Goal: Task Accomplishment & Management: Manage account settings

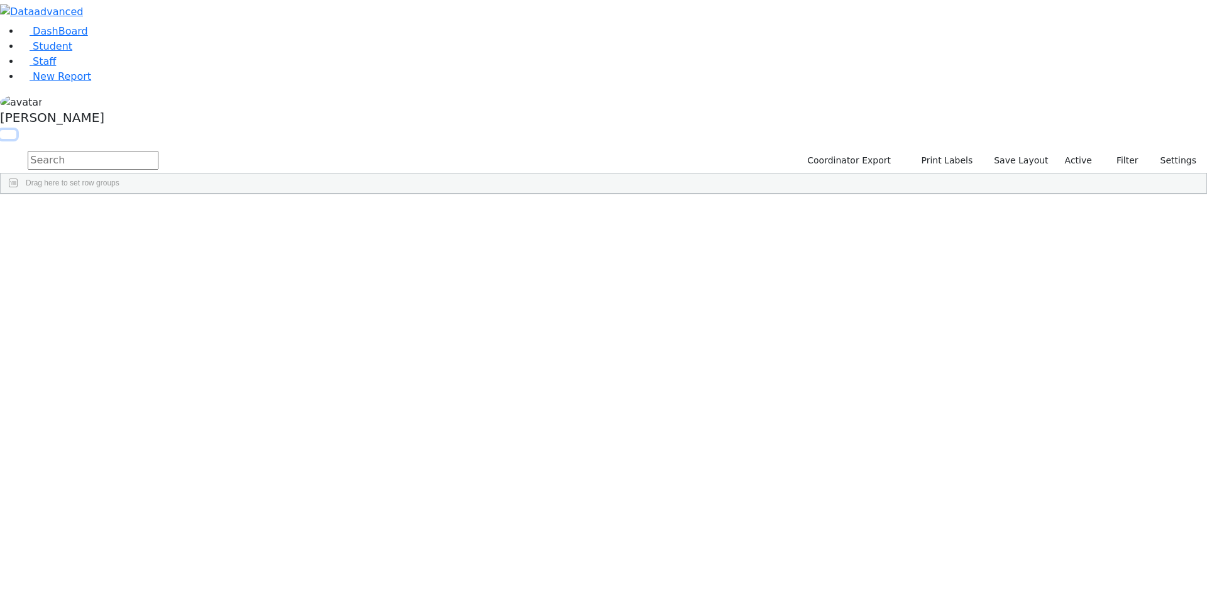
click at [16, 130] on button "button" at bounding box center [8, 134] width 16 height 9
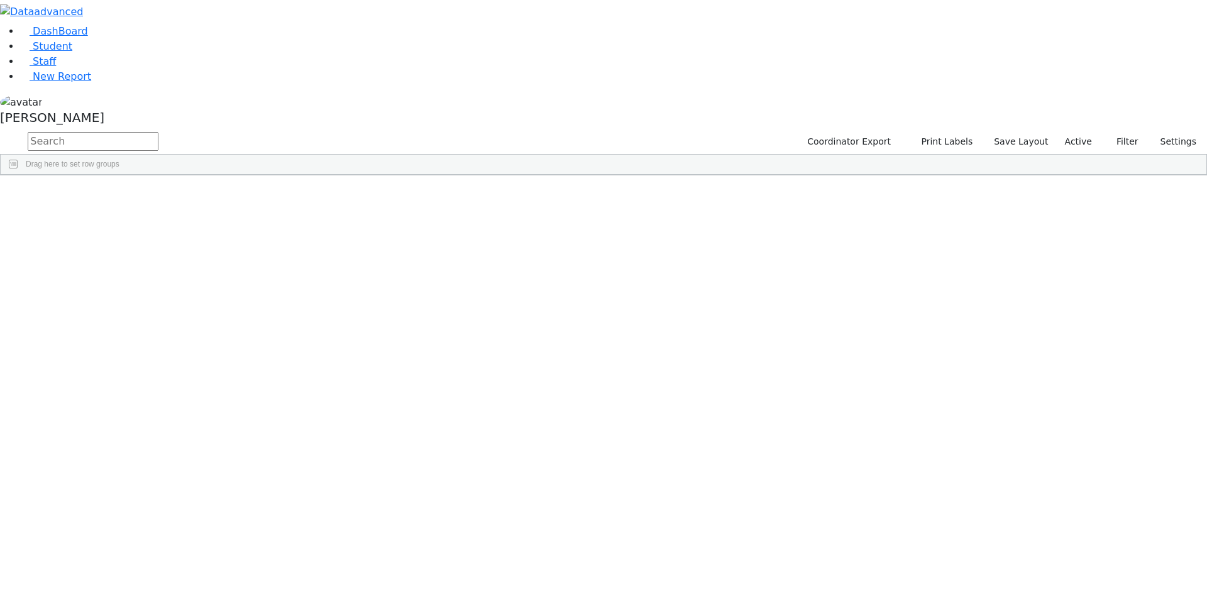
click at [1024, 180] on span at bounding box center [1019, 185] width 10 height 10
click at [954, 182] on span "filter" at bounding box center [949, 187] width 10 height 10
click at [923, 259] on input "checkbox" at bounding box center [918, 258] width 10 height 10
click at [923, 301] on input "checkbox" at bounding box center [918, 301] width 10 height 10
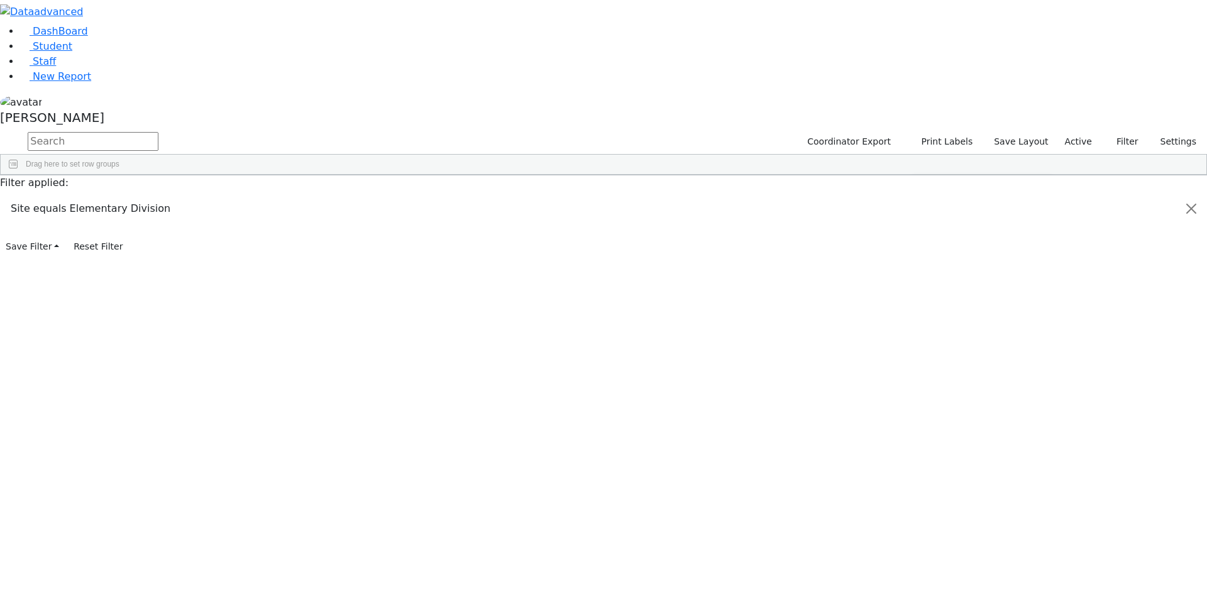
scroll to position [126, 0]
click at [923, 299] on input "checkbox" at bounding box center [918, 299] width 10 height 10
click at [923, 311] on input "checkbox" at bounding box center [918, 314] width 10 height 10
click at [923, 327] on input "checkbox" at bounding box center [918, 329] width 10 height 10
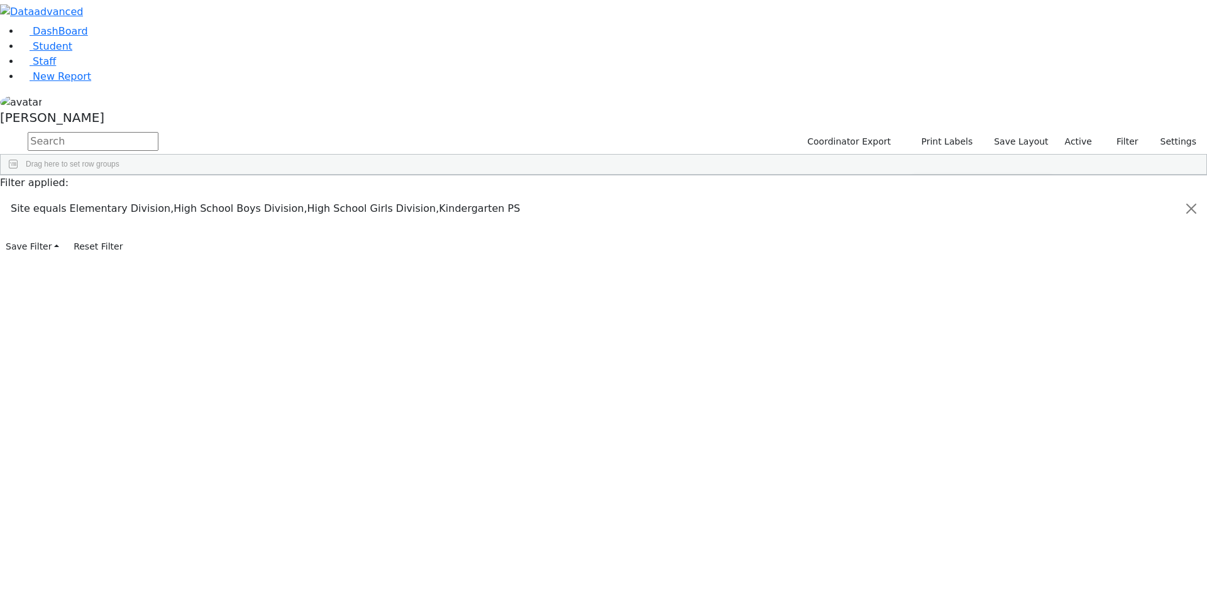
click at [923, 292] on input "checkbox" at bounding box center [918, 294] width 10 height 10
drag, startPoint x: 1026, startPoint y: 25, endPoint x: 1046, endPoint y: 20, distance: 20.7
click at [0, 0] on div "Students 187 A 24 K 24 W 24 A 24 K 24 W 24 A" at bounding box center [0, 0] width 0 height 0
click at [120, 125] on h5 "[PERSON_NAME]" at bounding box center [603, 117] width 1207 height 15
click at [150, 100] on link "Sign Out" at bounding box center [177, 90] width 99 height 20
